Goal: Information Seeking & Learning: Learn about a topic

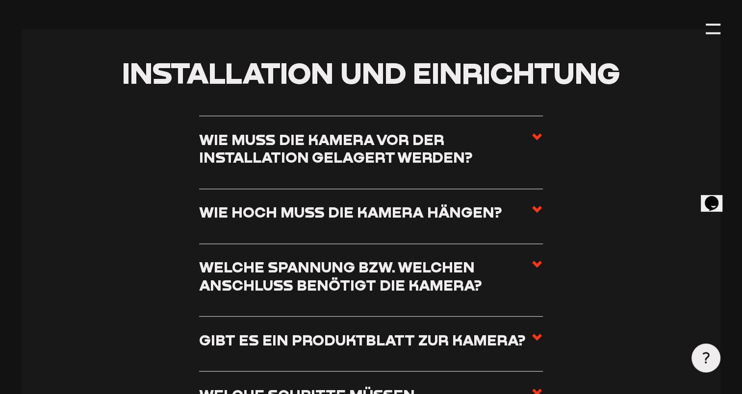
scroll to position [540, 0]
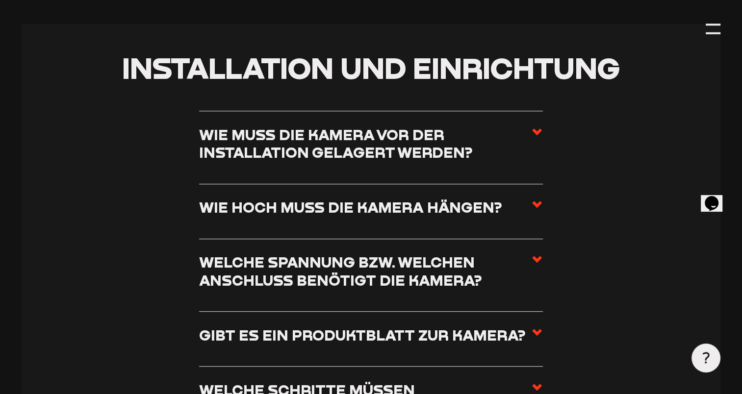
click at [536, 134] on use at bounding box center [537, 132] width 10 height 7
click at [0, 0] on input "Wie muss die Kamera vor der Installation gelagert werden?" at bounding box center [0, 0] width 0 height 0
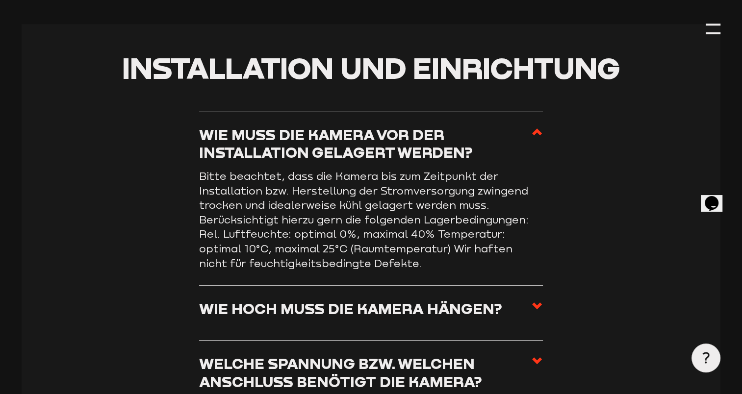
click at [536, 134] on use at bounding box center [537, 132] width 10 height 7
click at [0, 0] on input "Wie muss die Kamera vor der Installation gelagert werden?" at bounding box center [0, 0] width 0 height 0
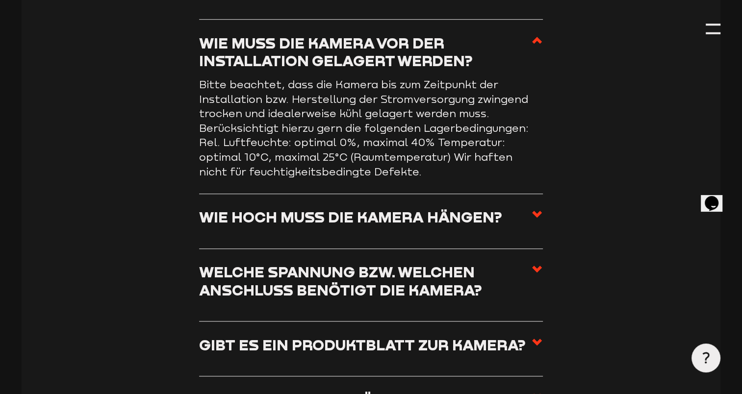
scroll to position [638, 0]
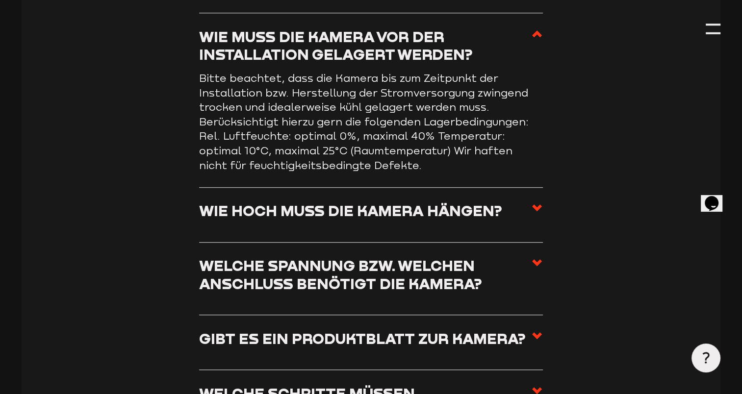
click at [537, 211] on use at bounding box center [537, 208] width 10 height 7
click at [0, 0] on input "Wie hoch muss die Kamera hängen?" at bounding box center [0, 0] width 0 height 0
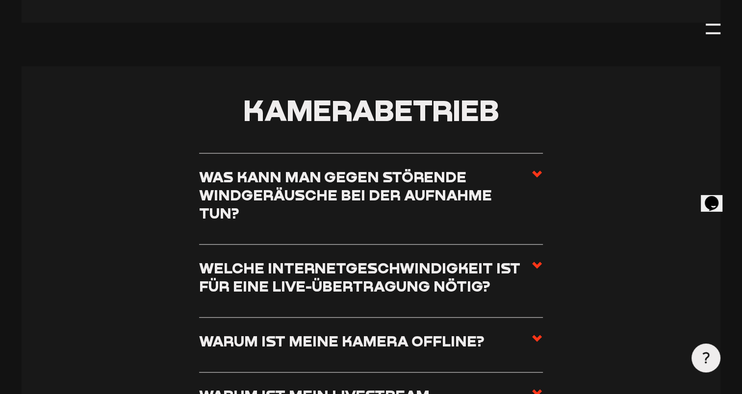
scroll to position [1079, 0]
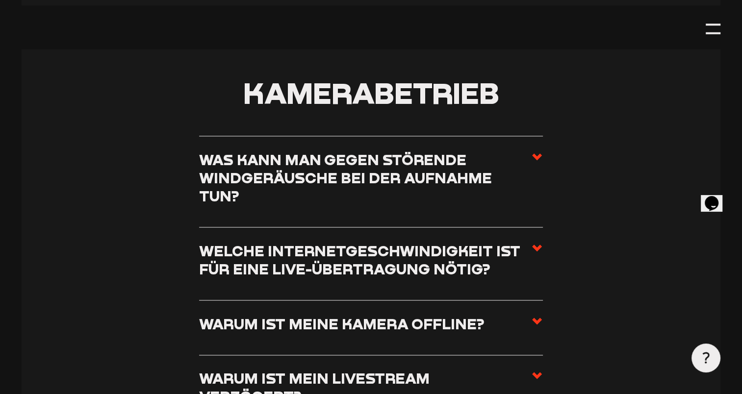
click at [537, 242] on icon at bounding box center [537, 248] width 12 height 12
click at [0, 0] on input "Welche Internetgeschwindigkeit ist für eine Live-Übertragung nötig?" at bounding box center [0, 0] width 0 height 0
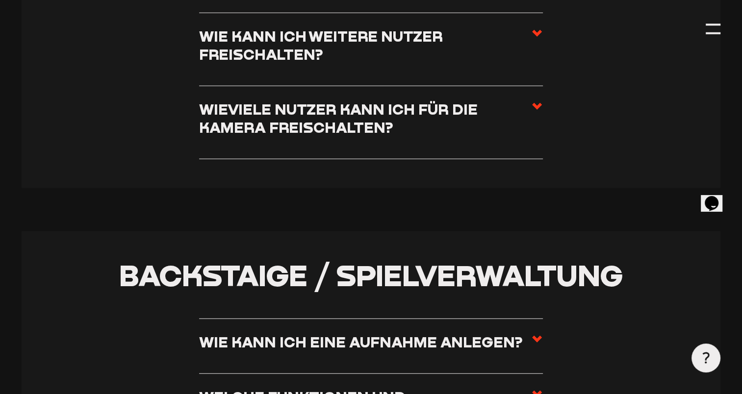
scroll to position [2502, 0]
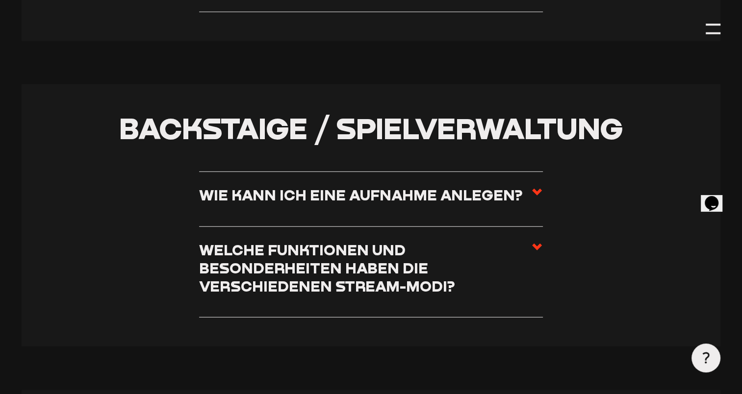
click at [540, 189] on use at bounding box center [537, 192] width 10 height 7
click at [0, 0] on input "Wie kann ich eine Aufnahme anlegen?" at bounding box center [0, 0] width 0 height 0
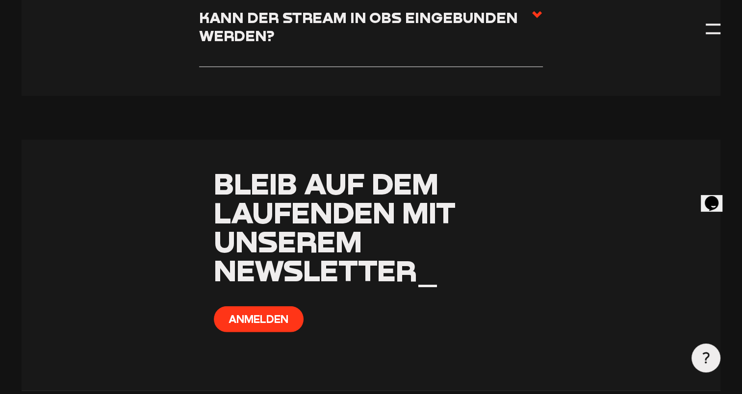
scroll to position [6340, 0]
